Goal: Information Seeking & Learning: Learn about a topic

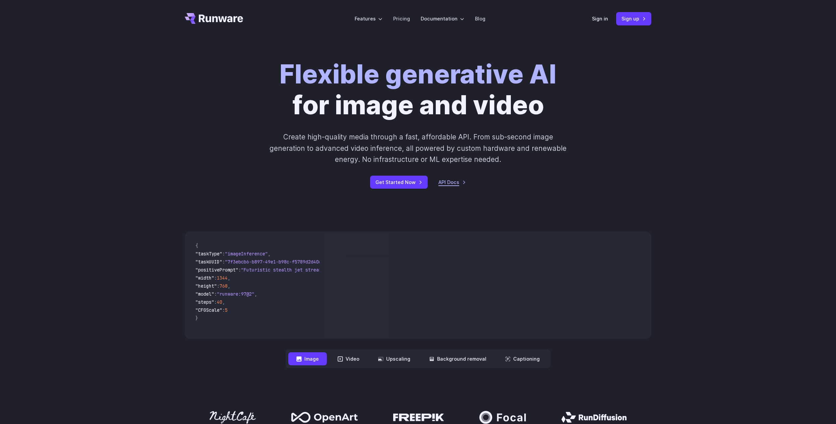
click at [438, 184] on div "Get Started Now API Docs" at bounding box center [417, 182] width 373 height 13
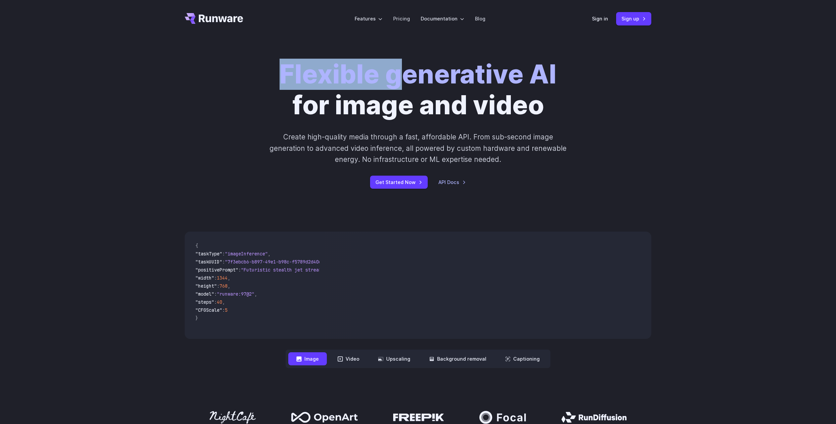
drag, startPoint x: 404, startPoint y: 78, endPoint x: 609, endPoint y: 55, distance: 206.5
click at [609, 55] on div "Flexible generative AI for image and video Create high-quality media through a …" at bounding box center [418, 124] width 836 height 173
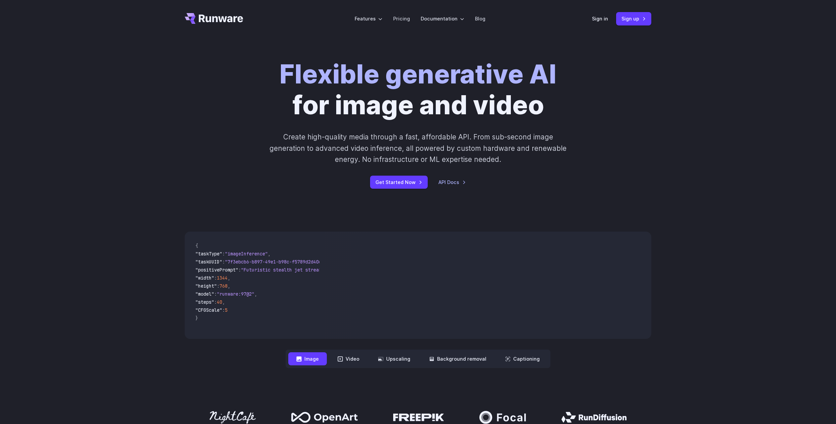
click at [327, 133] on p "Create high-quality media through a fast, affordable API. From sub-second image…" at bounding box center [418, 148] width 299 height 34
drag, startPoint x: 320, startPoint y: 134, endPoint x: 329, endPoint y: 139, distance: 10.0
click at [329, 139] on p "Create high-quality media through a fast, affordable API. From sub-second image…" at bounding box center [418, 148] width 299 height 34
click at [329, 138] on p "Create high-quality media through a fast, affordable API. From sub-second image…" at bounding box center [418, 148] width 299 height 34
click at [329, 136] on p "Create high-quality media through a fast, affordable API. From sub-second image…" at bounding box center [418, 148] width 299 height 34
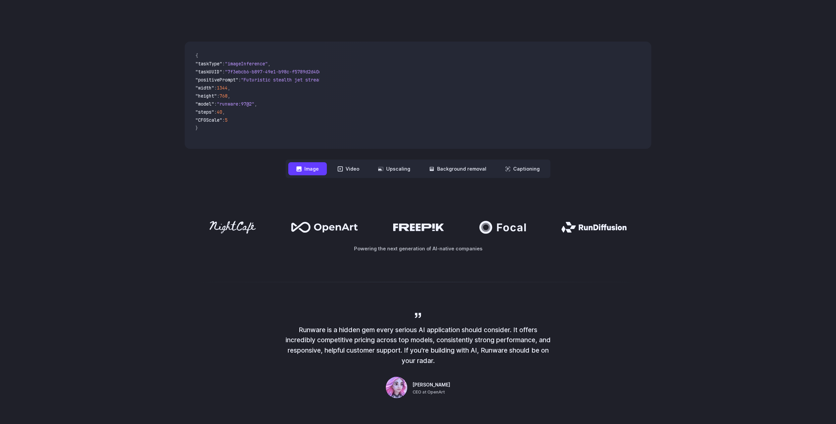
scroll to position [370, 0]
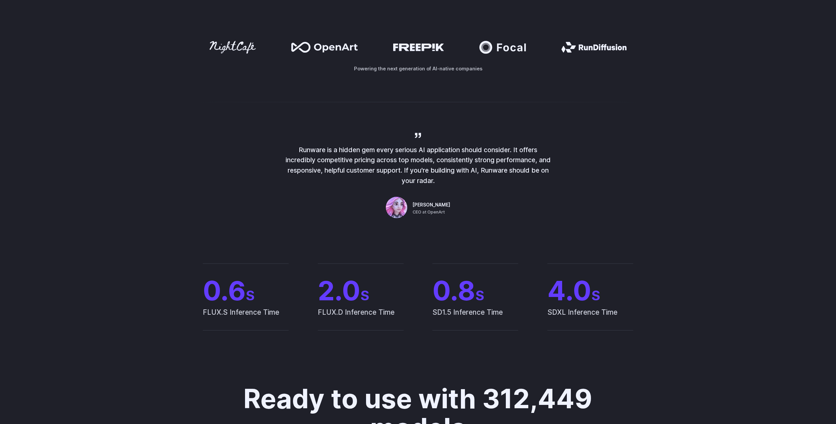
drag, startPoint x: 414, startPoint y: 142, endPoint x: 425, endPoint y: 143, distance: 11.1
click at [425, 143] on div "Runware is a hidden gem every serious AI application should consider. It offers…" at bounding box center [418, 175] width 268 height 89
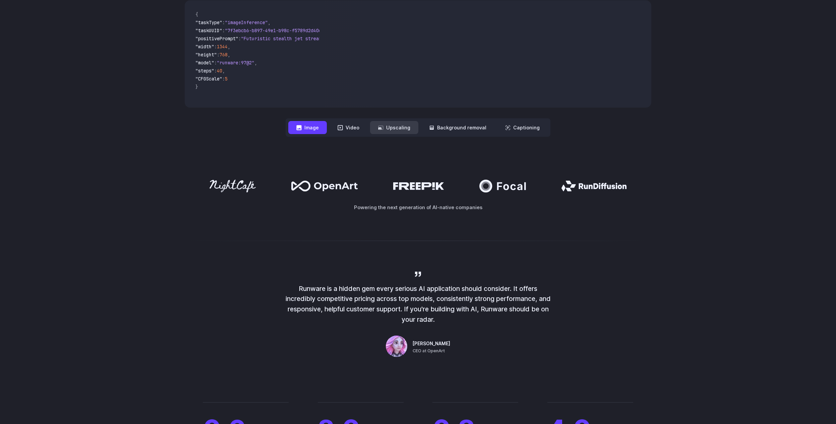
scroll to position [0, 0]
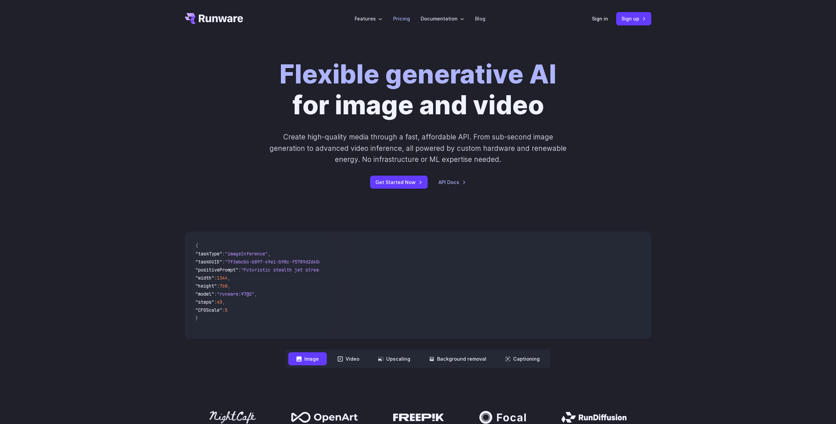
click at [413, 16] on li "Pricing" at bounding box center [401, 18] width 27 height 18
click at [405, 21] on link "Pricing" at bounding box center [401, 19] width 17 height 8
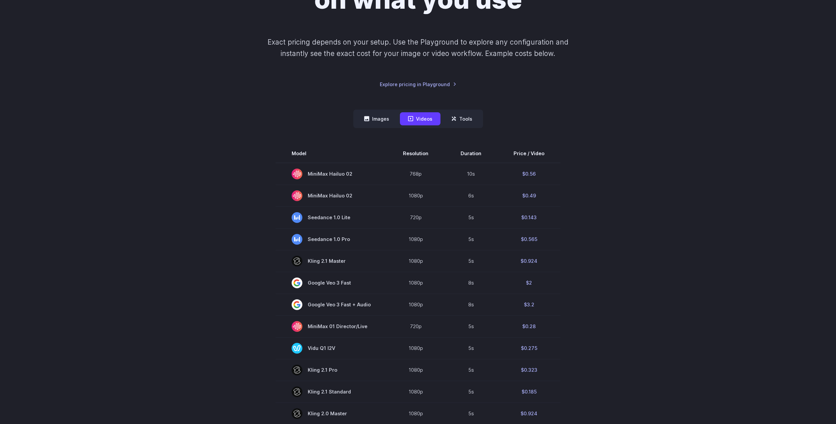
scroll to position [231, 0]
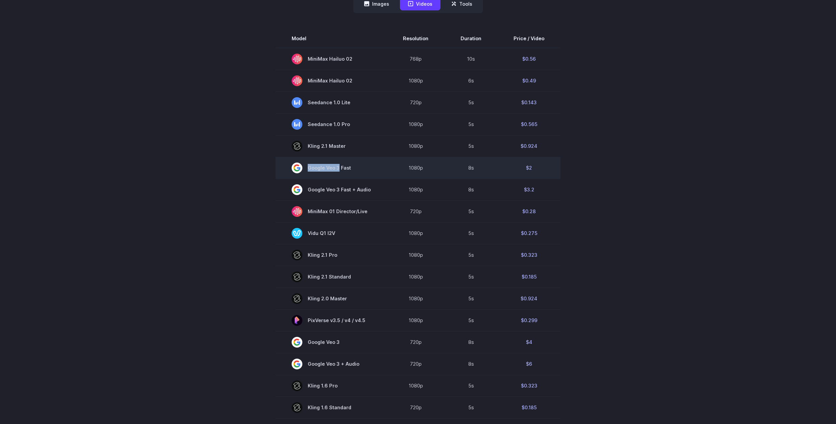
drag, startPoint x: 346, startPoint y: 168, endPoint x: 338, endPoint y: 165, distance: 8.9
click at [338, 165] on span "Google Veo 3 Fast" at bounding box center [331, 168] width 79 height 11
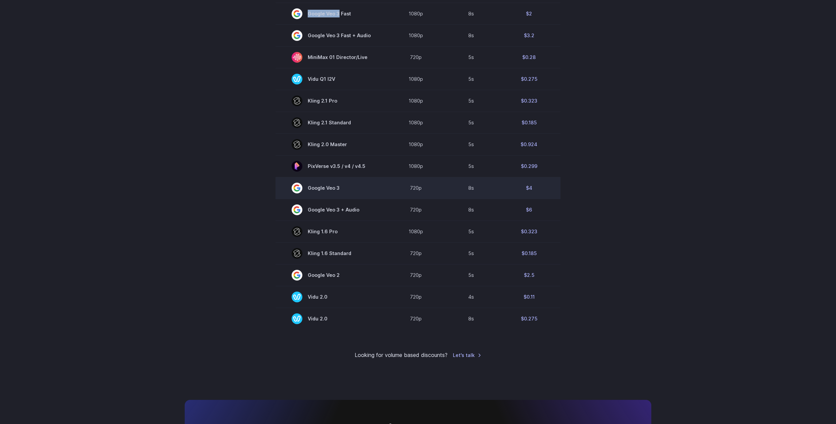
scroll to position [416, 0]
